Goal: Task Accomplishment & Management: Use online tool/utility

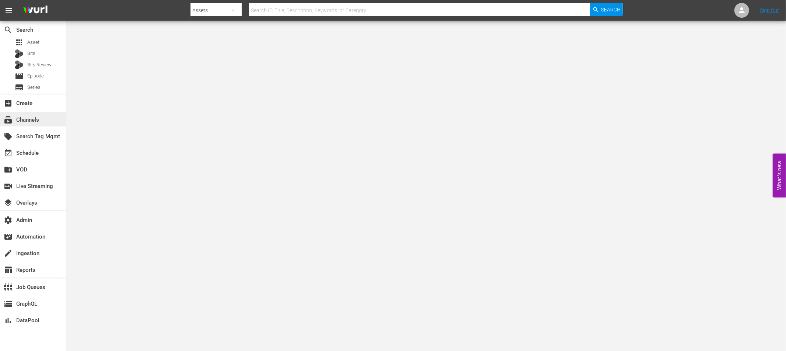
click at [30, 121] on div "subscriptions Channels" at bounding box center [20, 118] width 41 height 7
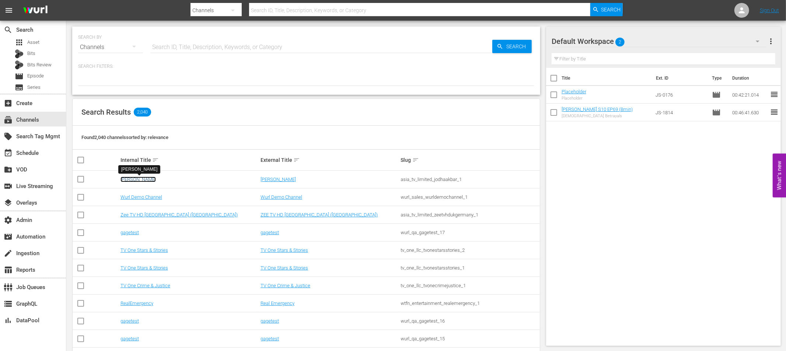
click at [128, 178] on link "[PERSON_NAME]" at bounding box center [138, 180] width 35 height 6
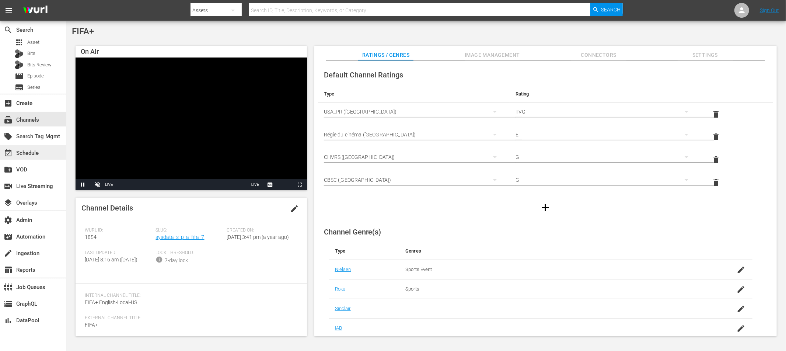
click at [28, 152] on div "event_available Schedule" at bounding box center [20, 152] width 41 height 7
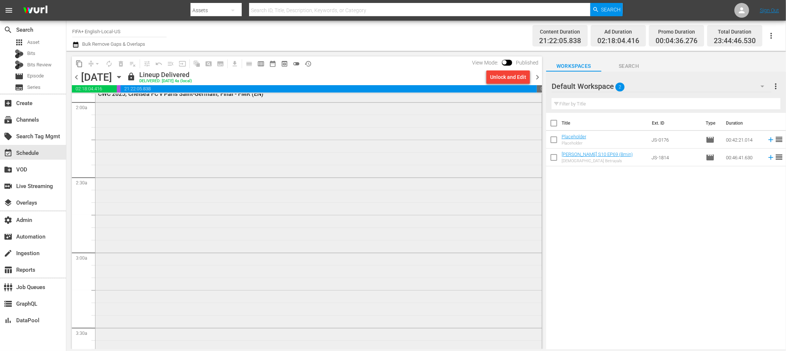
scroll to position [295, 0]
click at [279, 180] on div "CWC 2025, Chelsea FC v Paris Saint-Germain, Final - FMR (EN)" at bounding box center [318, 224] width 446 height 280
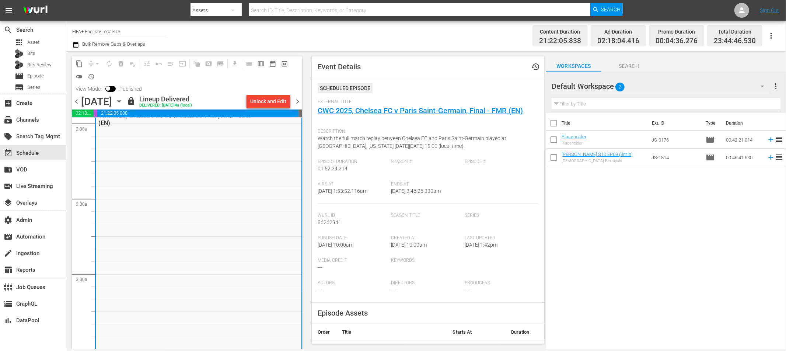
scroll to position [23, 0]
